Goal: Find specific fact: Find specific fact

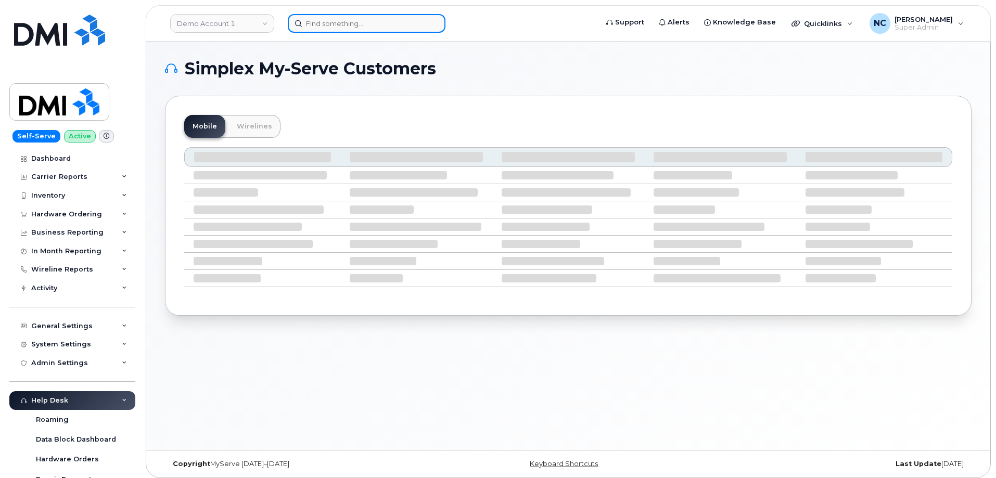
click at [366, 19] on input at bounding box center [367, 23] width 158 height 19
paste input "3435979672"
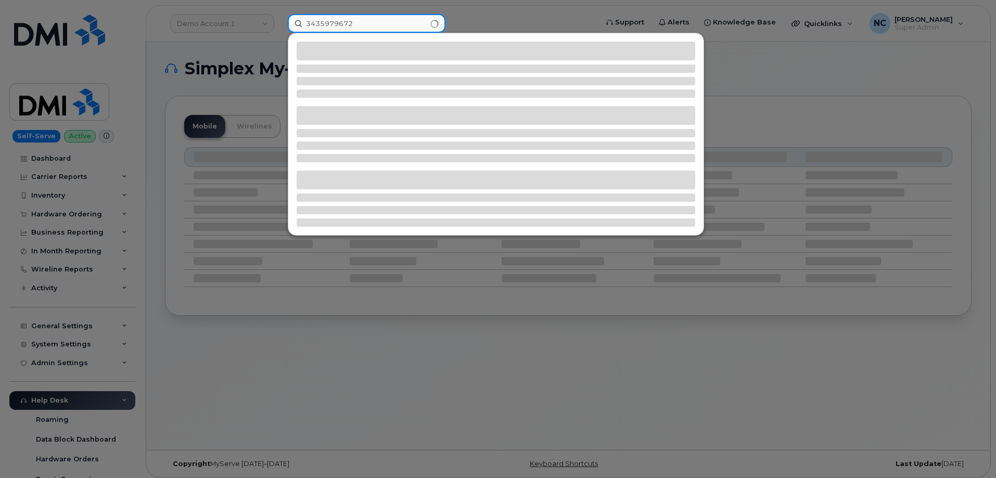
type input "3435979672"
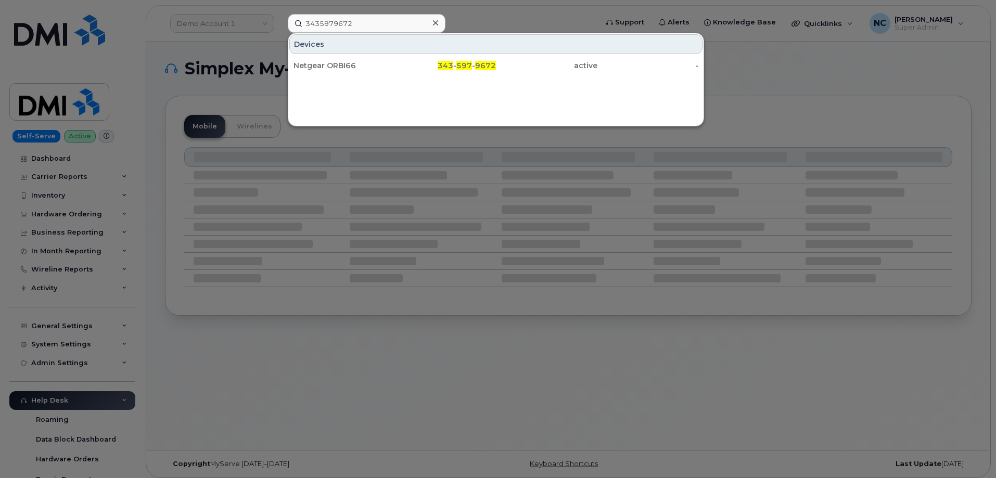
click at [349, 60] on div "Netgear ORBI66" at bounding box center [343, 65] width 101 height 19
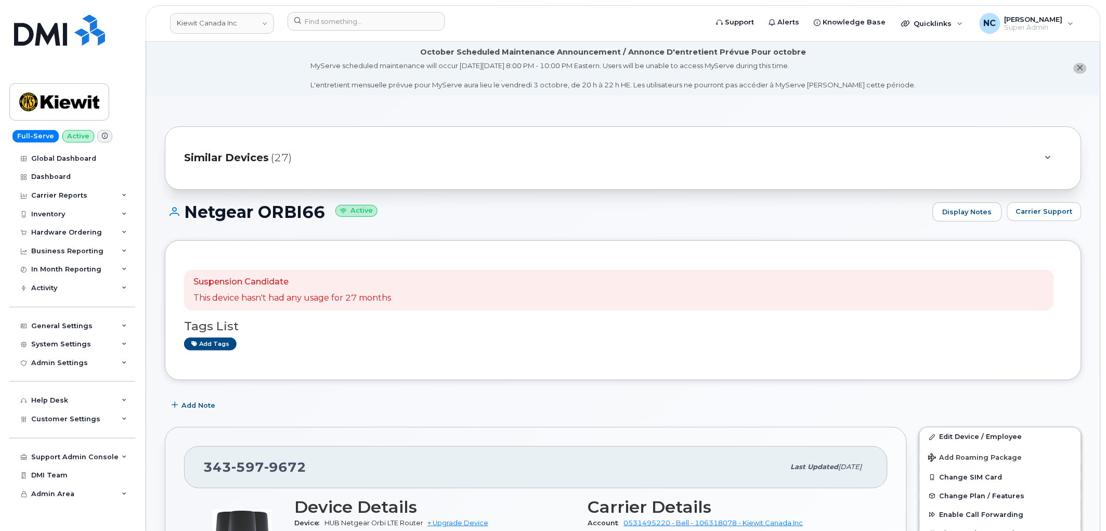
scroll to position [313, 0]
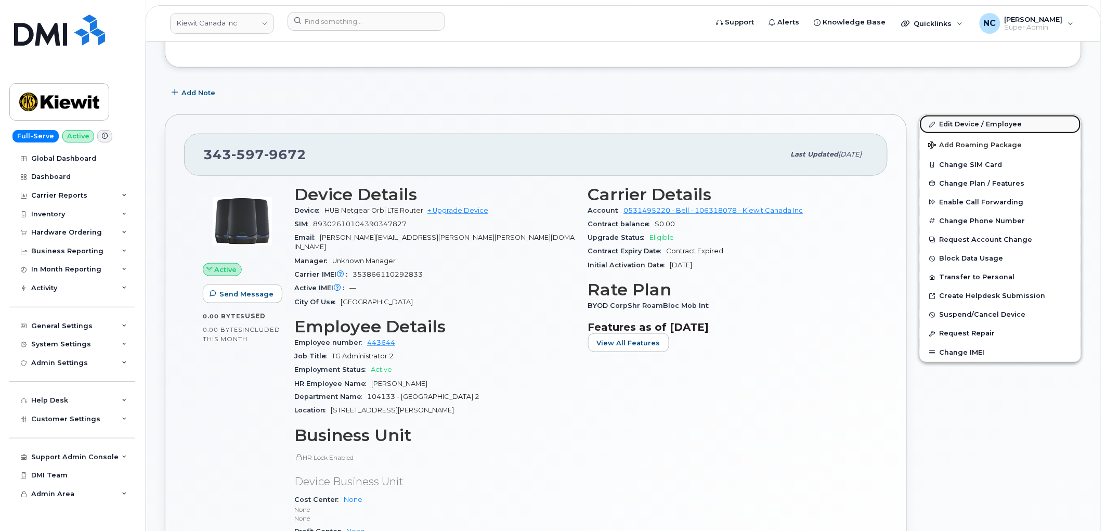
click at [947, 121] on link "Edit Device / Employee" at bounding box center [1000, 124] width 161 height 19
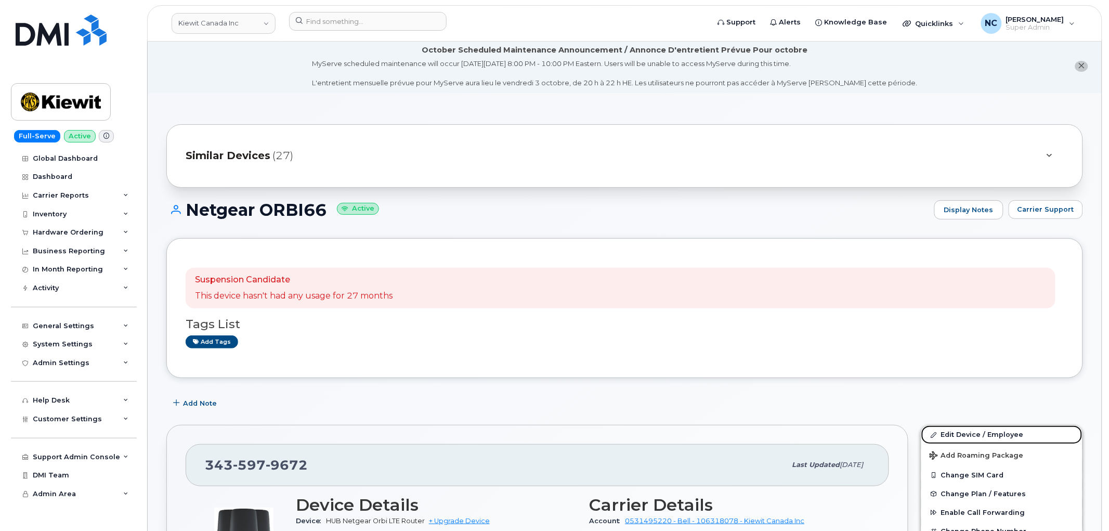
scroll to position [0, 0]
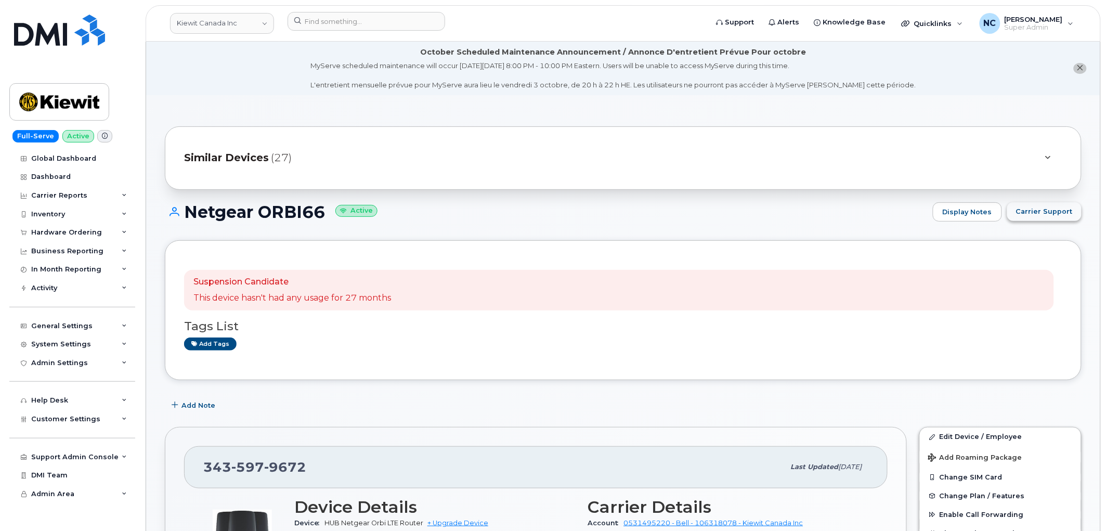
click at [1038, 210] on span "Carrier Support" at bounding box center [1044, 211] width 57 height 10
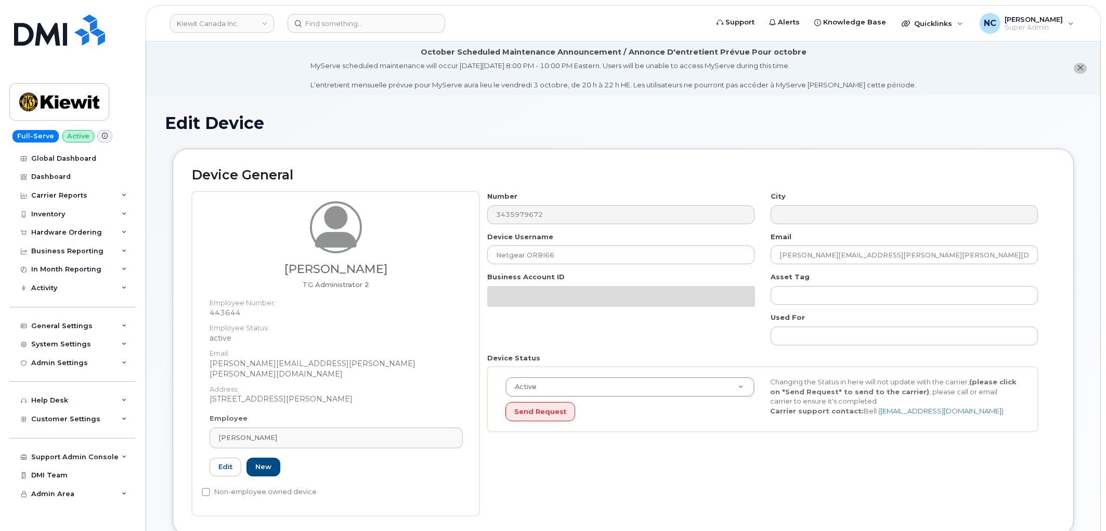
select select "14059"
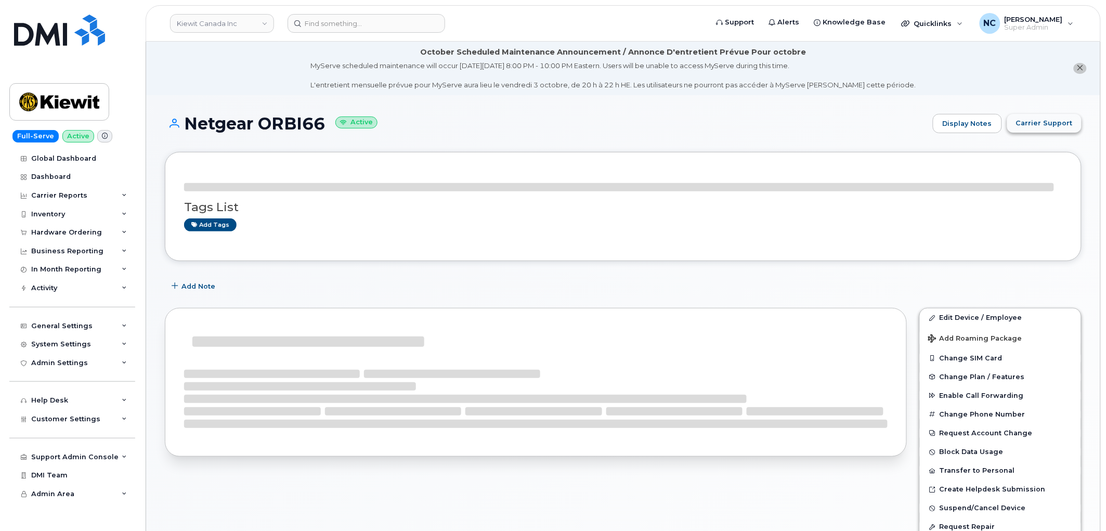
click at [1059, 122] on span "Carrier Support" at bounding box center [1044, 123] width 57 height 10
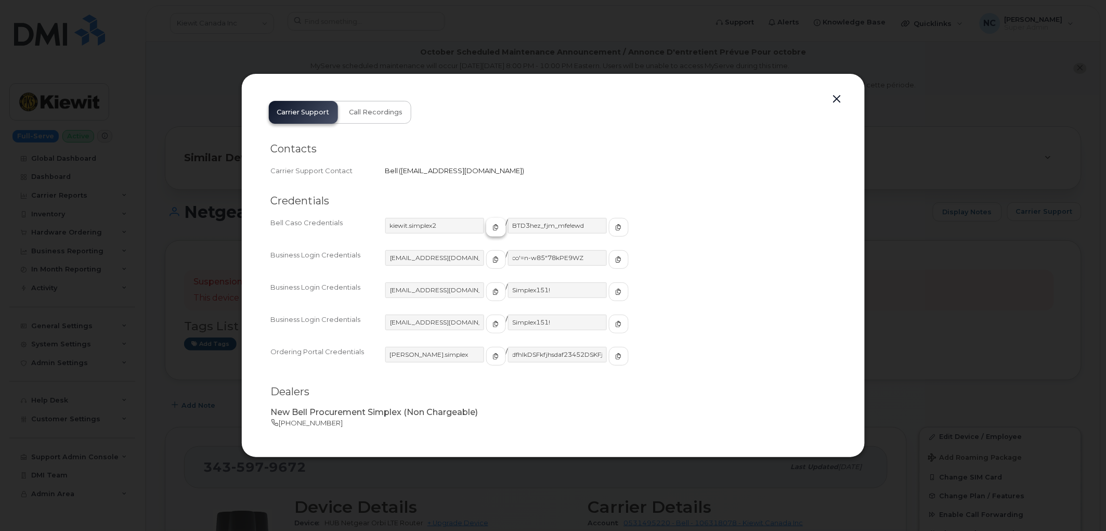
click at [486, 227] on button "button" at bounding box center [496, 227] width 20 height 19
click at [593, 216] on div "Credentials Bell Caso Credentials kiewit.simplex2 / BTD3hez_fjm_mfe!ewd Busines…" at bounding box center [553, 285] width 565 height 199
click at [609, 218] on button "button" at bounding box center [619, 227] width 20 height 19
click at [532, 6] on div at bounding box center [553, 265] width 1106 height 531
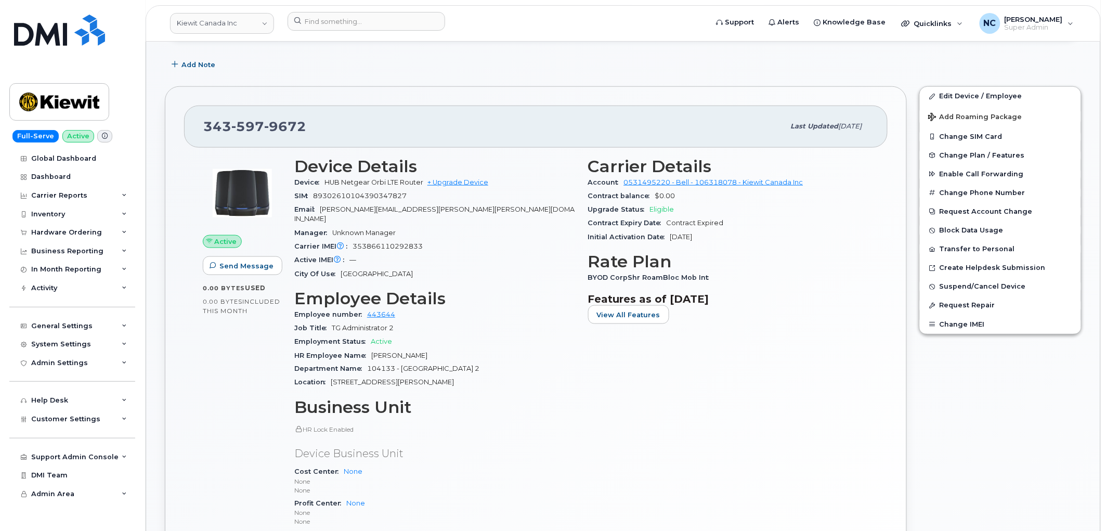
scroll to position [231, 0]
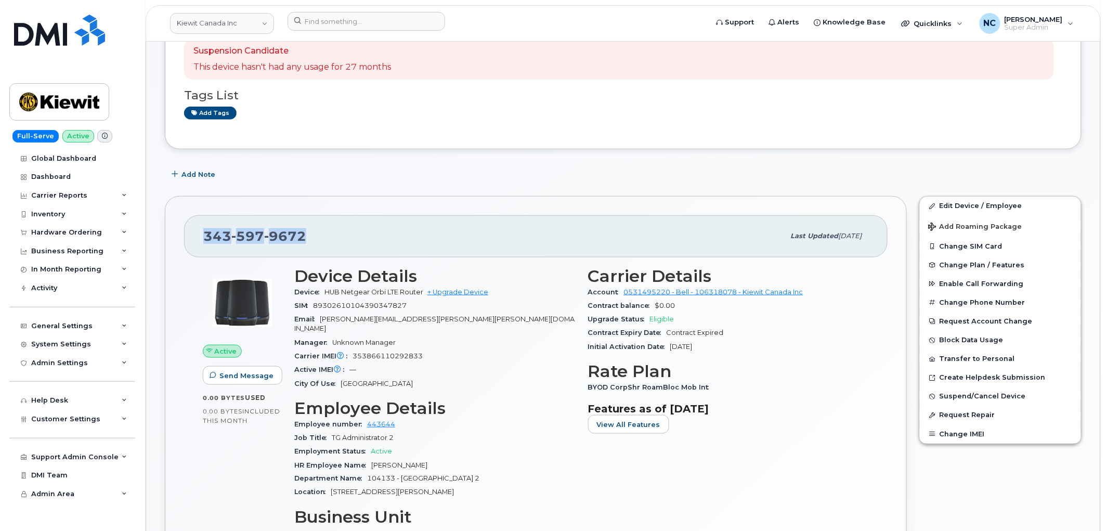
drag, startPoint x: 341, startPoint y: 248, endPoint x: 171, endPoint y: 218, distance: 173.2
click at [171, 218] on div "343 597 9672 Last updated Sep 15, 2025 Active Send Message 0.00 Bytes  used 0.0…" at bounding box center [536, 470] width 742 height 548
copy span "343 597 9672"
click at [355, 18] on input at bounding box center [367, 21] width 158 height 19
paste input "416-452-0038"
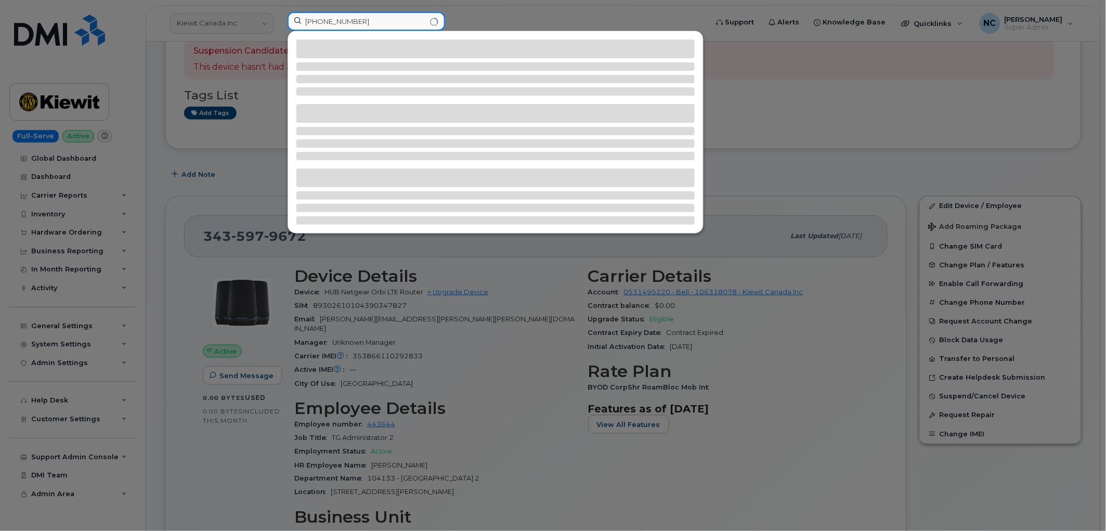
type input "416-452-0038"
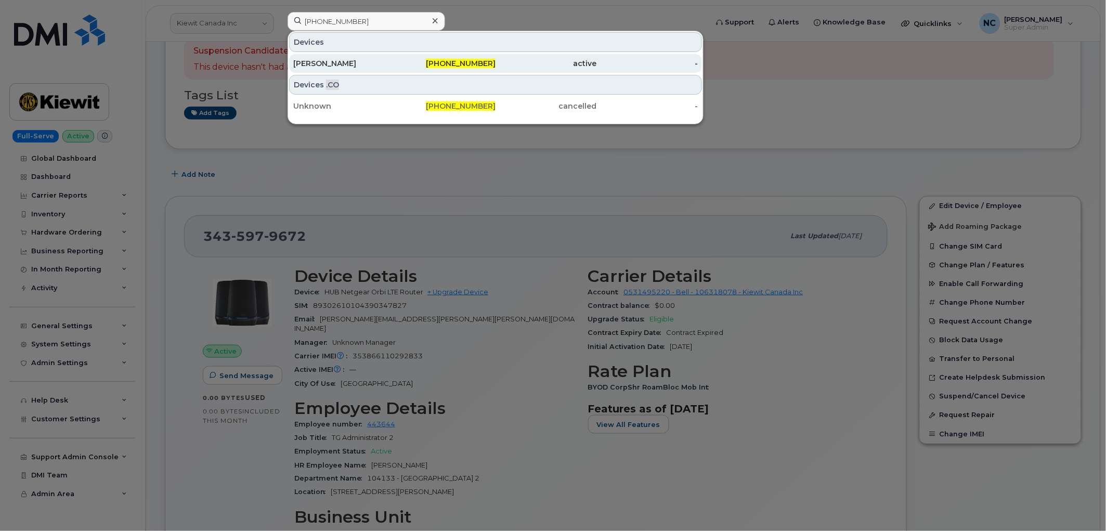
click at [392, 64] on div "Shoba Jegatheeswaran" at bounding box center [343, 63] width 101 height 10
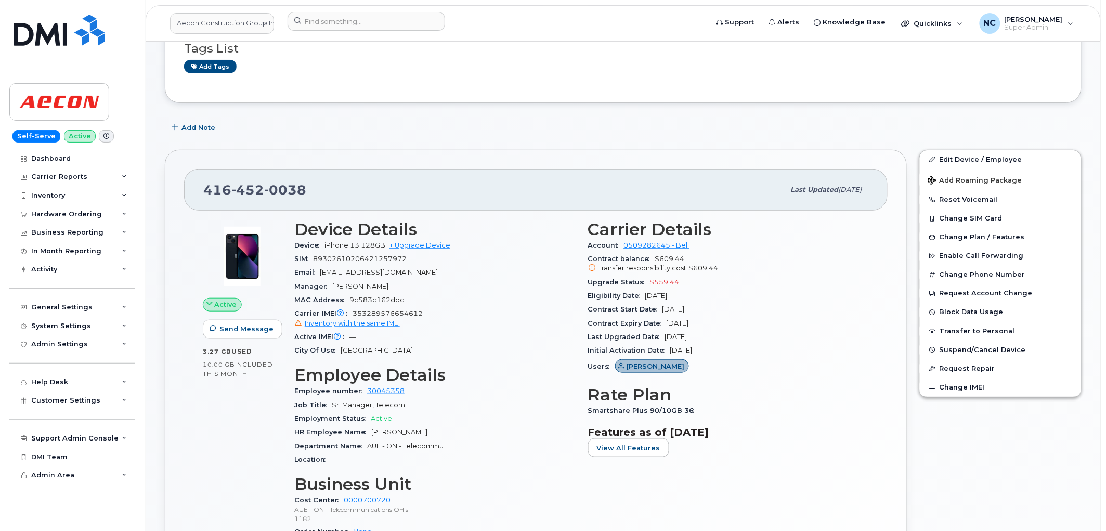
scroll to position [173, 0]
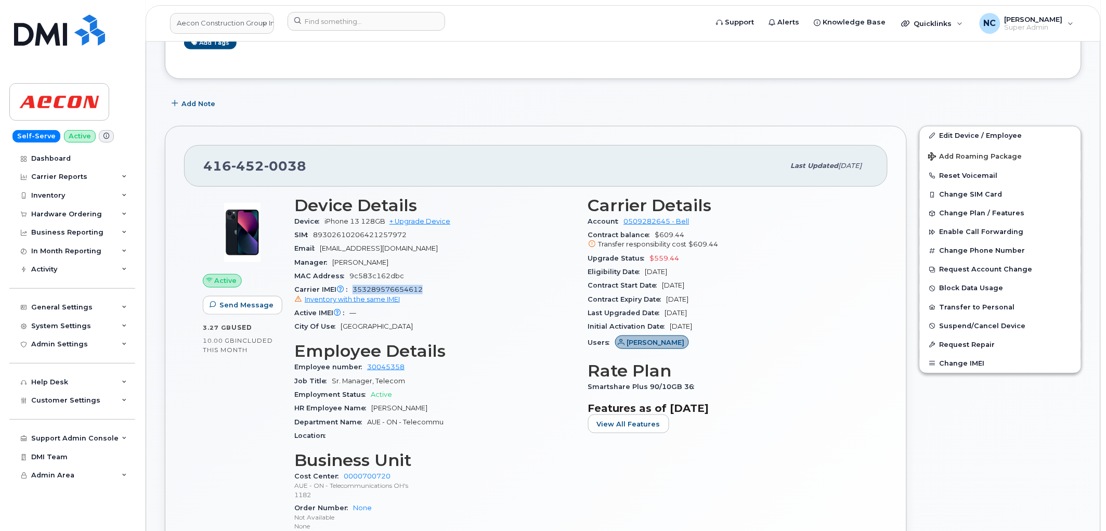
drag, startPoint x: 432, startPoint y: 289, endPoint x: 355, endPoint y: 288, distance: 77.0
click at [355, 288] on div "Carrier IMEI Carrier IMEI is reported during the last billing cycle or change o…" at bounding box center [434, 294] width 281 height 23
copy span "353289576654612"
drag, startPoint x: 312, startPoint y: 163, endPoint x: 201, endPoint y: 177, distance: 112.1
click at [201, 177] on div "416 452 0038 Last updated Sep 19, 2025" at bounding box center [536, 166] width 704 height 42
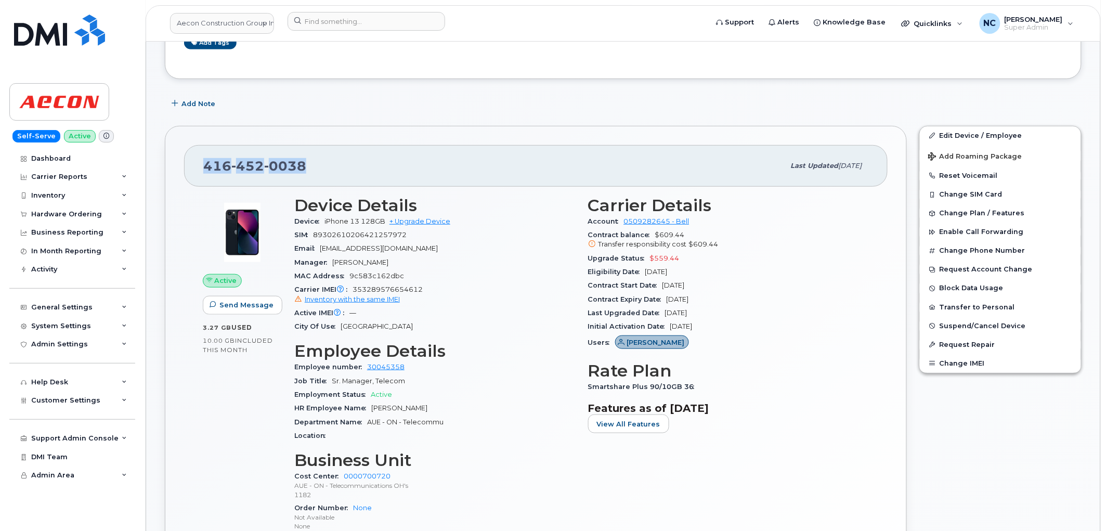
copy span "416 452 0038"
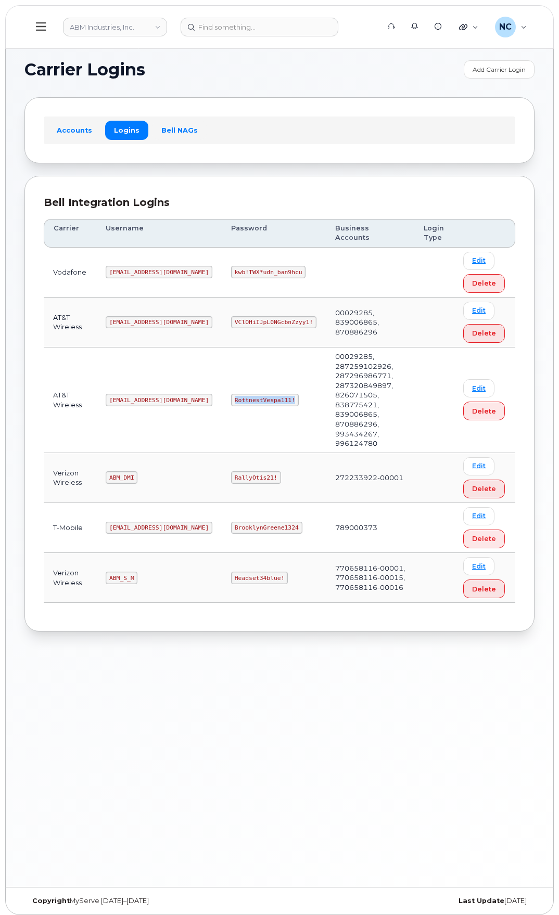
drag, startPoint x: 266, startPoint y: 387, endPoint x: 196, endPoint y: 382, distance: 70.4
click at [222, 382] on td "RottnestVespa111!" at bounding box center [274, 400] width 104 height 106
copy code "RottnestVespa111!"
